Goal: Task Accomplishment & Management: Complete application form

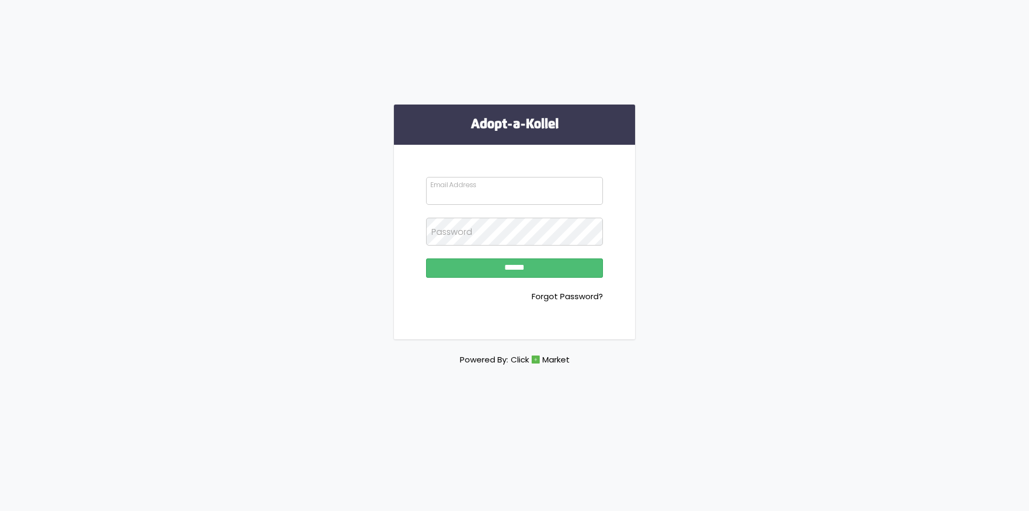
click at [443, 196] on input "Email Address" at bounding box center [514, 191] width 177 height 28
type input "**********"
click at [426, 258] on input "******" at bounding box center [514, 267] width 177 height 19
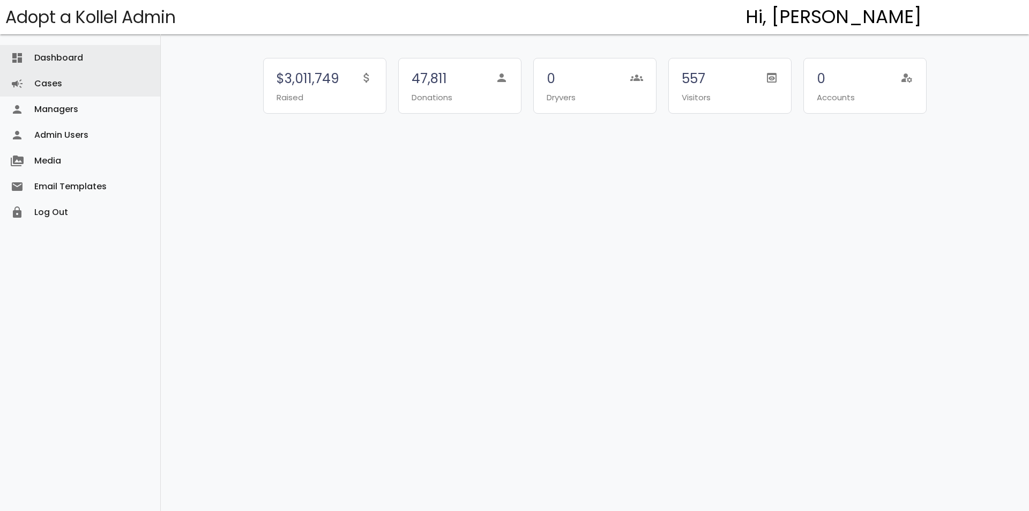
click at [105, 92] on link "Cases campaign" at bounding box center [80, 84] width 160 height 26
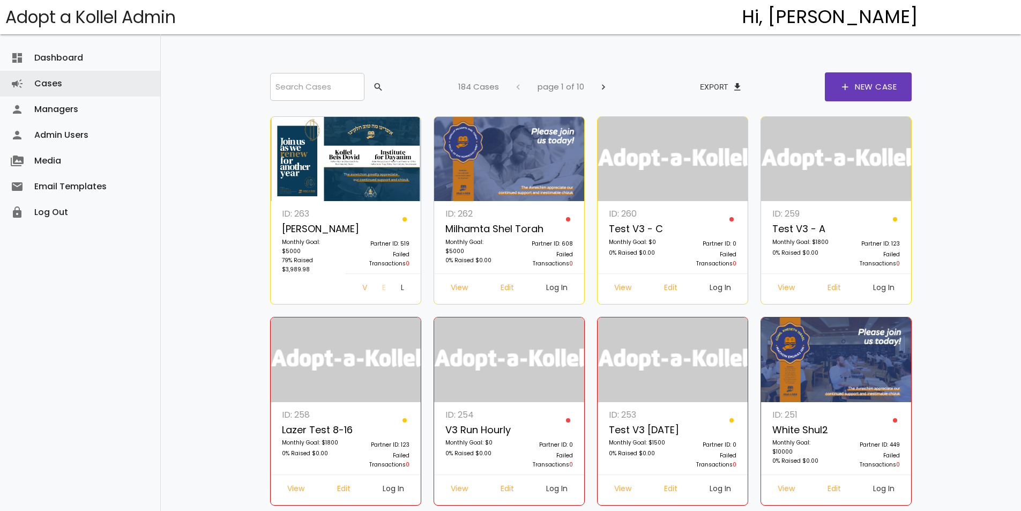
click at [374, 287] on link "Edit" at bounding box center [383, 288] width 19 height 19
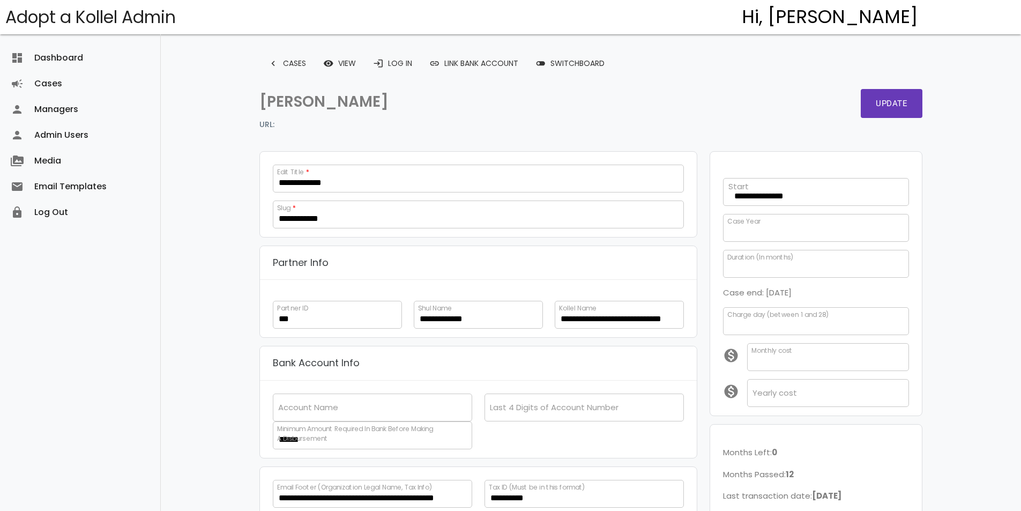
scroll to position [219, 0]
select select
click at [401, 69] on link "login Log In" at bounding box center [392, 63] width 56 height 19
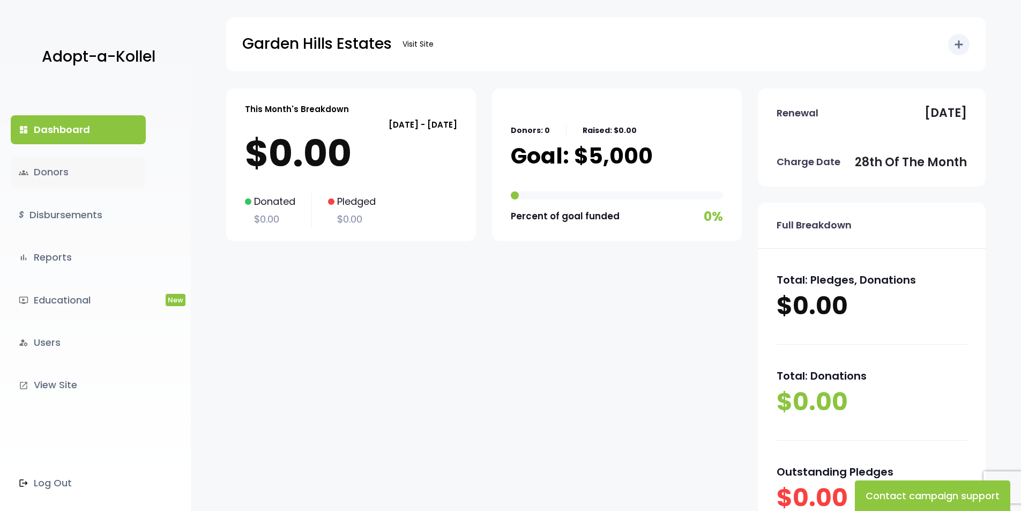
click at [137, 181] on link "groups Donors" at bounding box center [78, 172] width 135 height 29
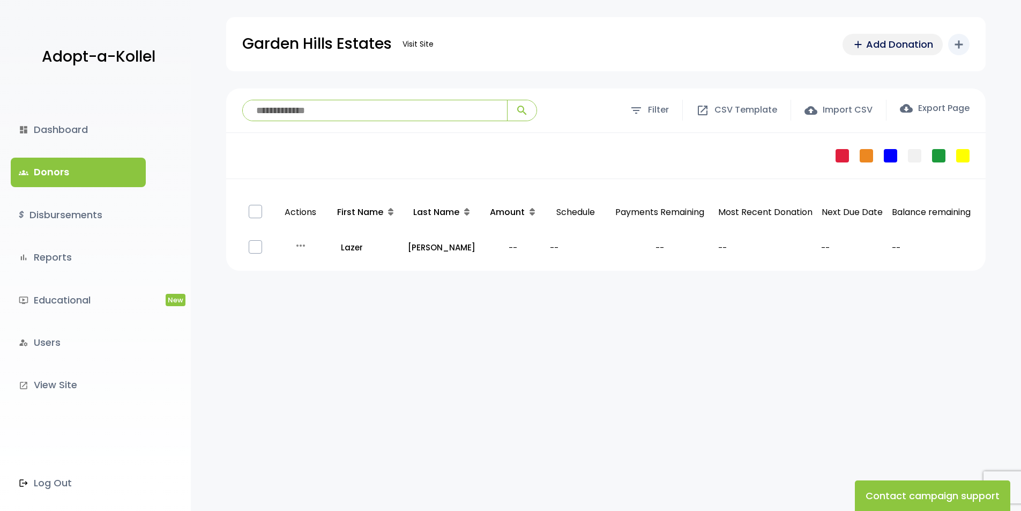
click at [861, 47] on span "add" at bounding box center [858, 45] width 12 height 12
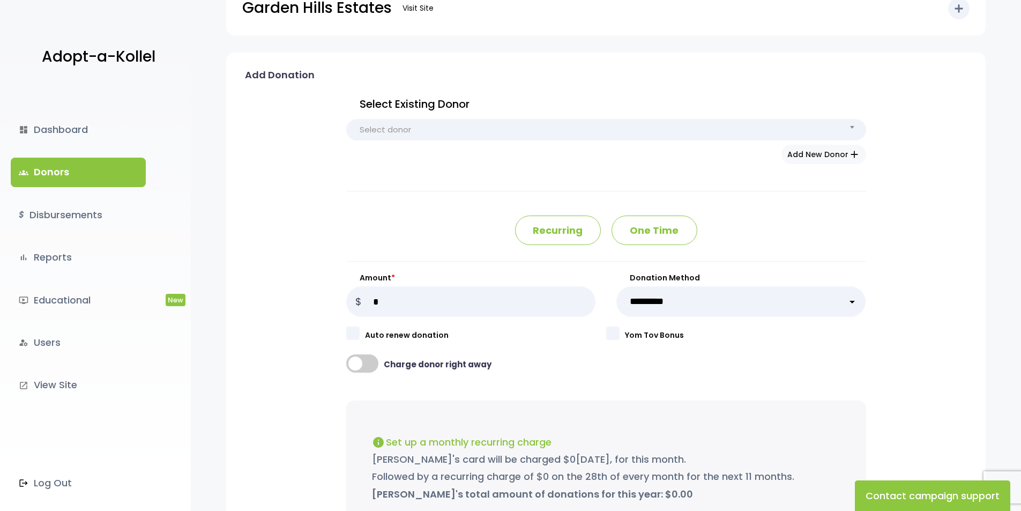
scroll to position [20, 0]
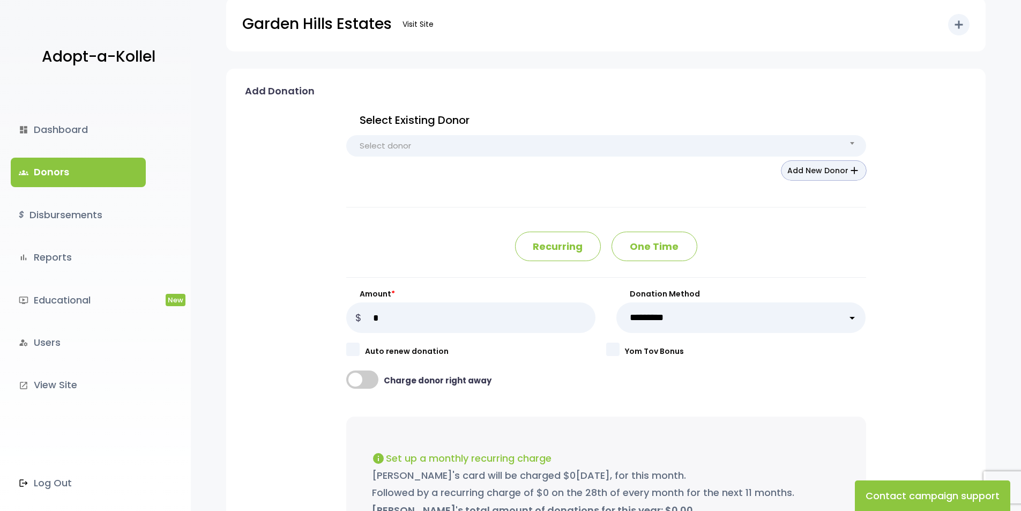
click at [830, 174] on button "Add New Donor add" at bounding box center [823, 170] width 85 height 19
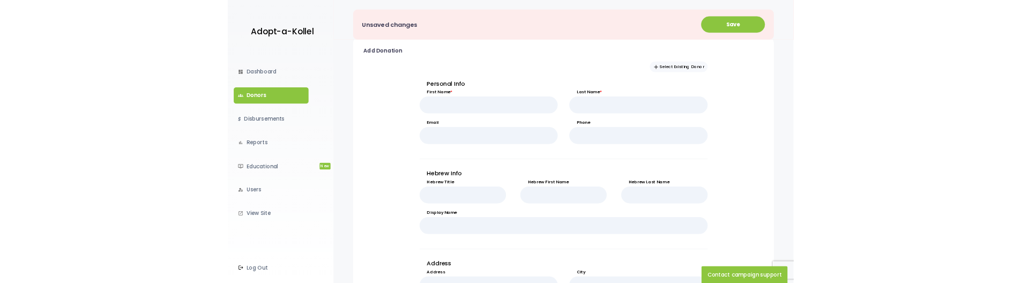
scroll to position [288, 0]
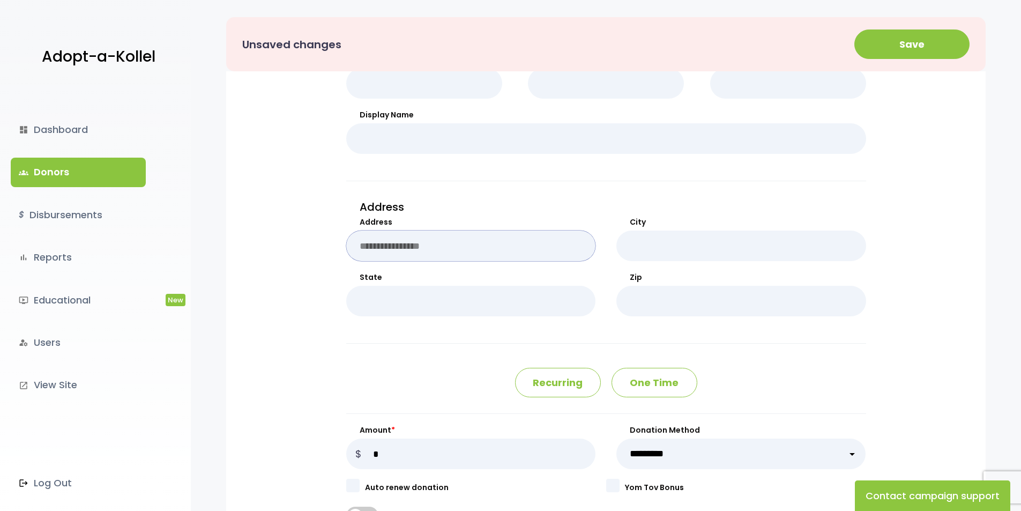
click at [473, 247] on input "Address" at bounding box center [471, 245] width 250 height 31
type input "*"
